Goal: Information Seeking & Learning: Learn about a topic

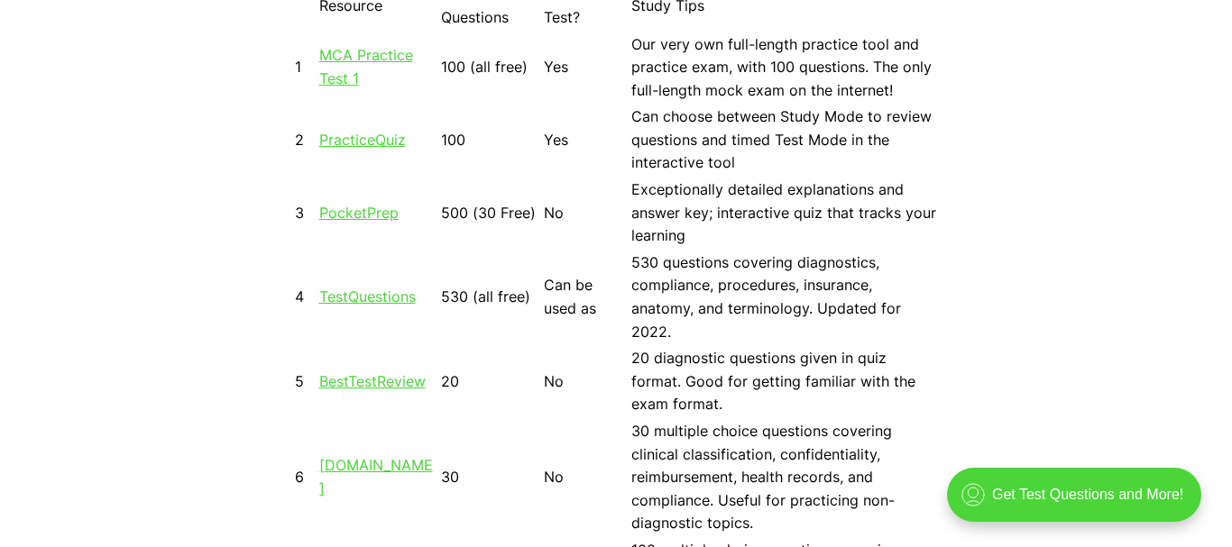
scroll to position [1713, 0]
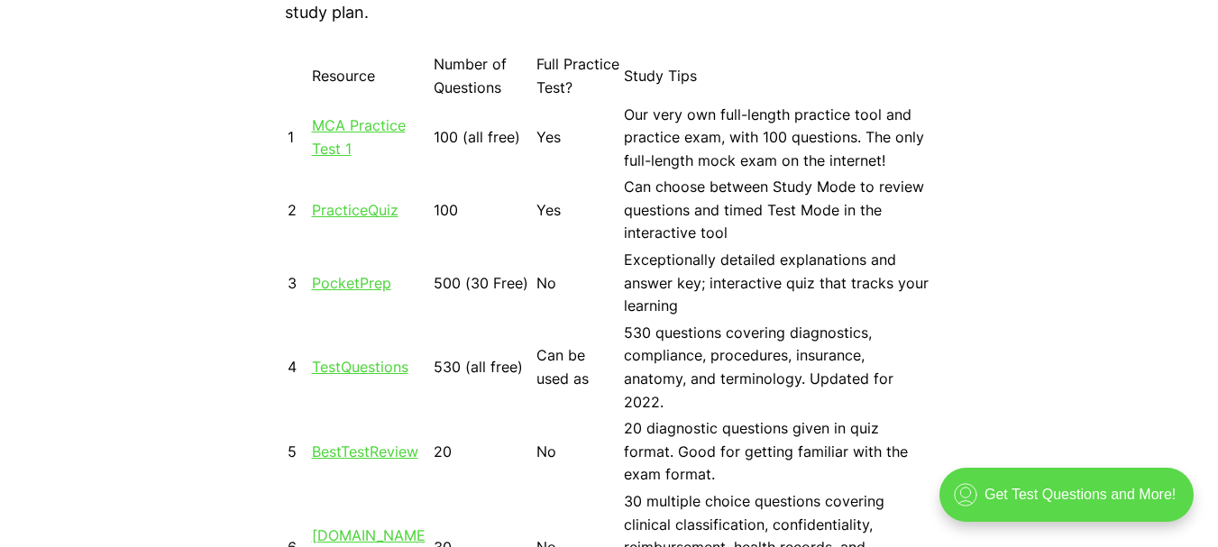
click at [1128, 505] on div ".cls-1{fill:none;stroke:currentColor;stroke-linecap:round;stroke-linejoin:round…" at bounding box center [1067, 495] width 254 height 54
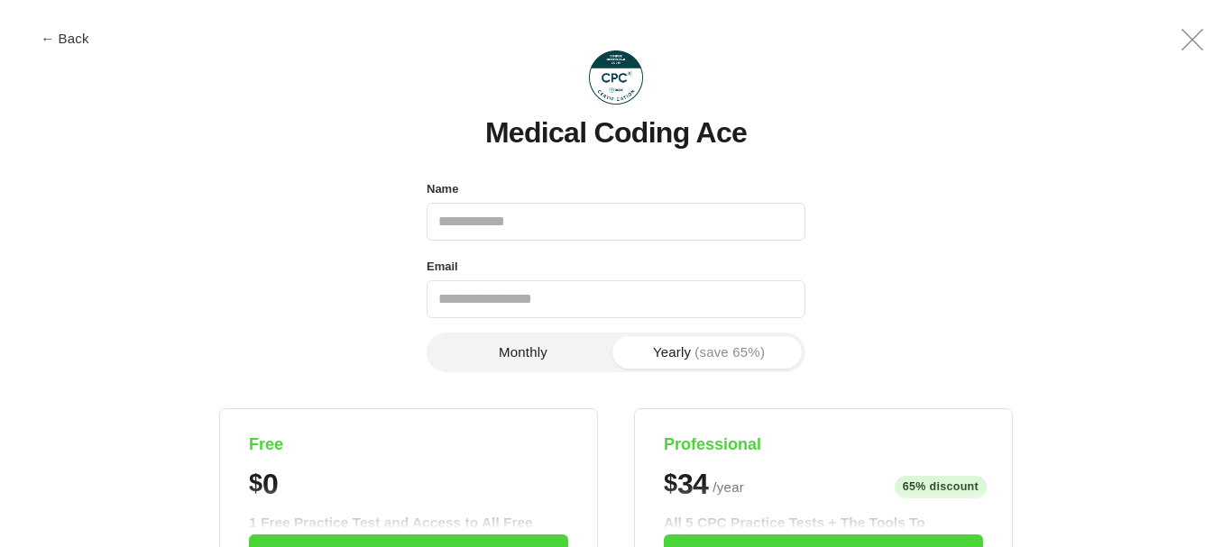
scroll to position [0, 0]
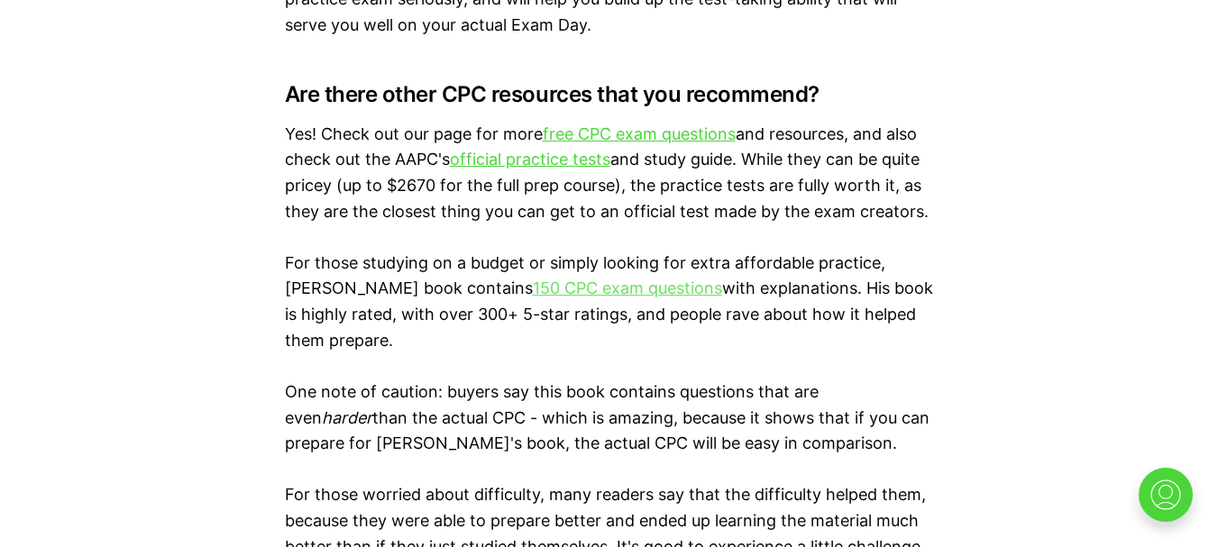
click at [650, 288] on link "150 CPC exam questions" at bounding box center [627, 288] width 189 height 19
